Goal: Obtain resource: Obtain resource

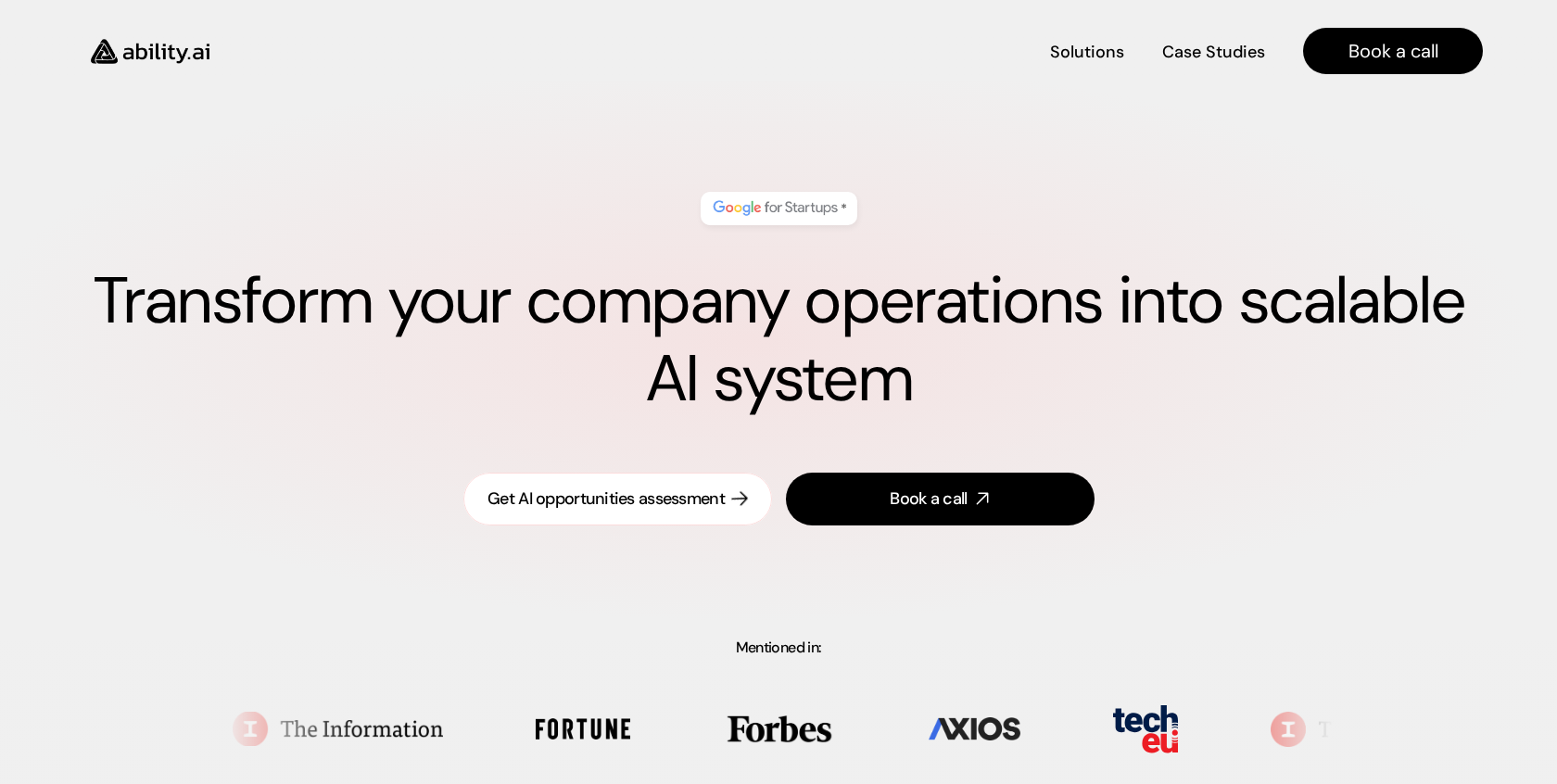
click at [617, 513] on link "Get AI opportunities assessment" at bounding box center [618, 498] width 308 height 52
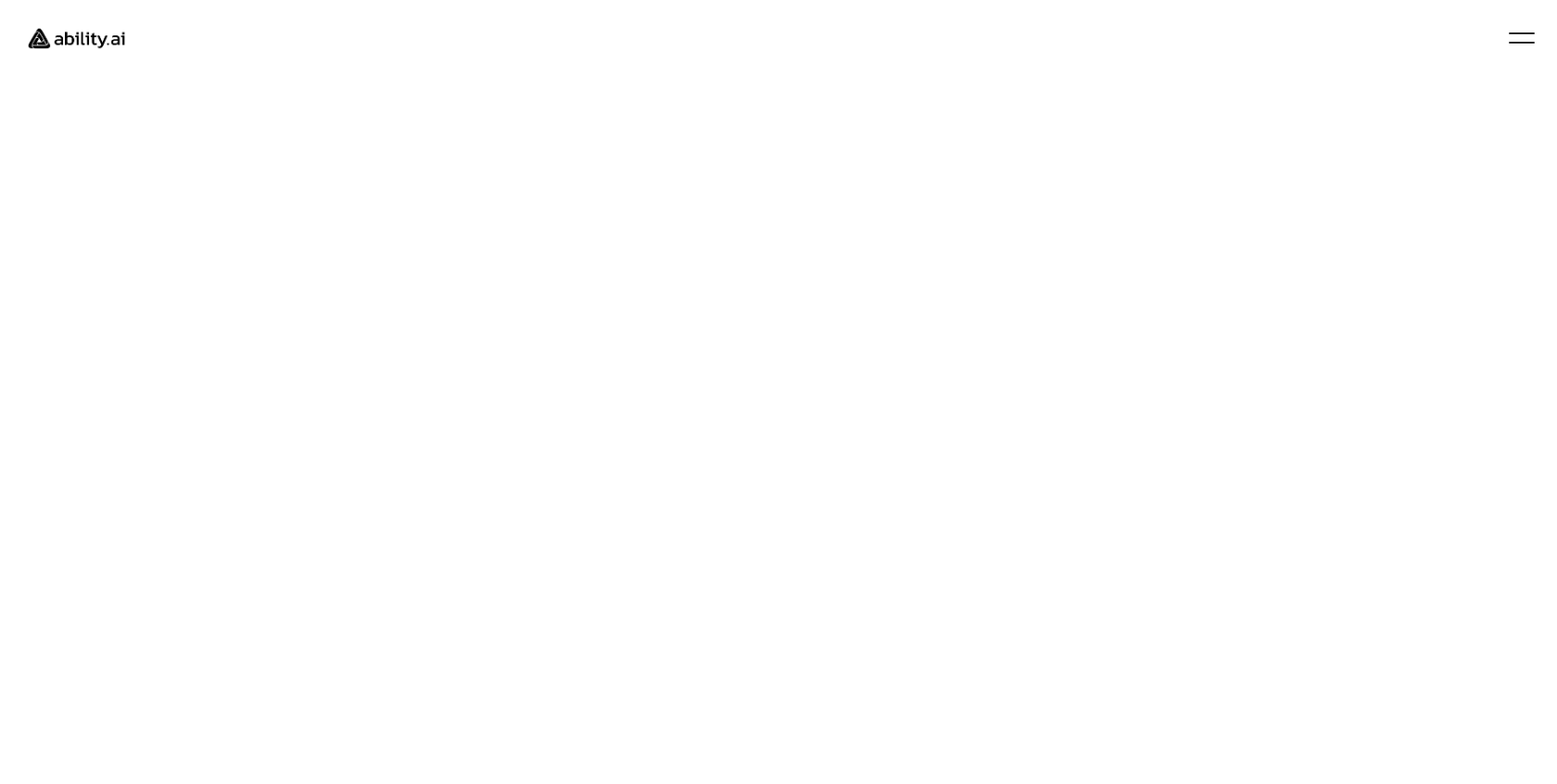
scroll to position [55, 0]
